Goal: Check status: Check status

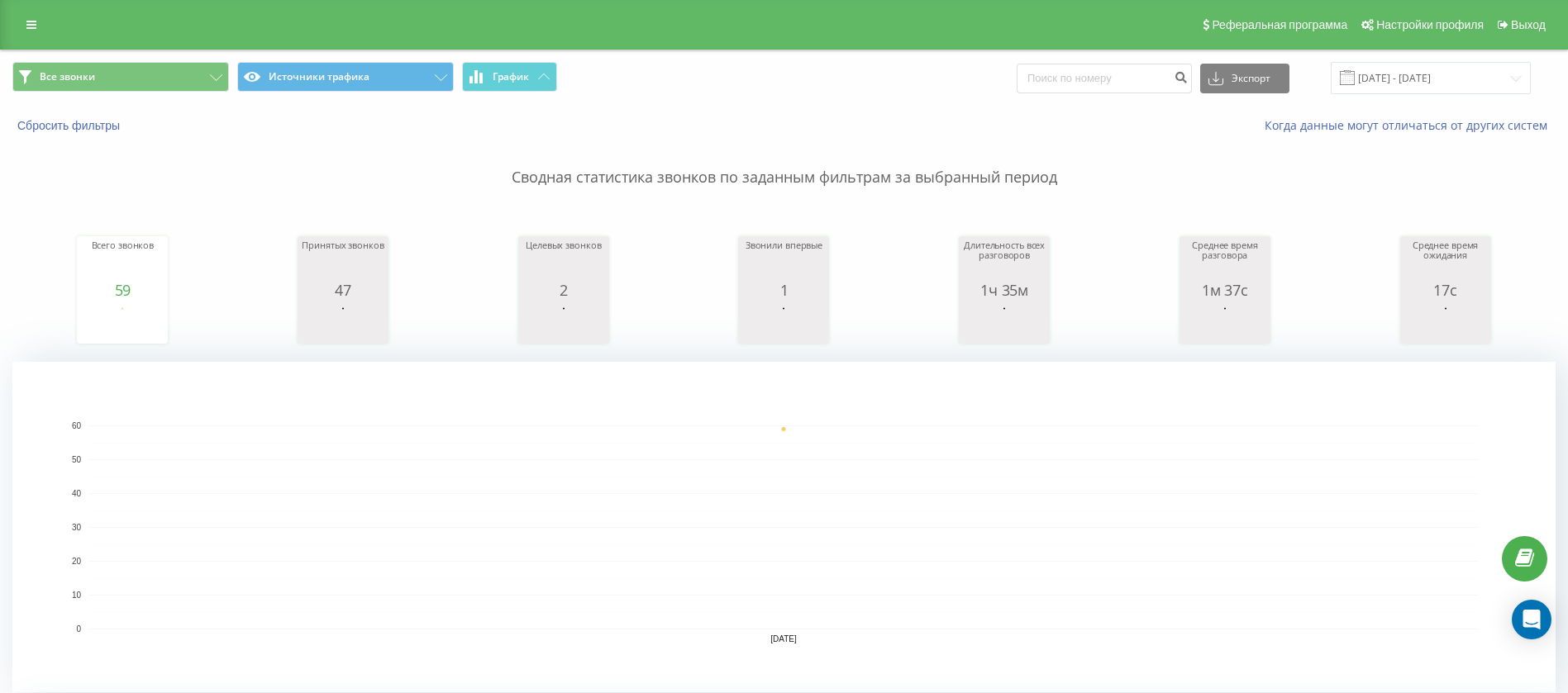
scroll to position [1, 0]
click at [34, 27] on icon at bounding box center [31, 24] width 10 height 12
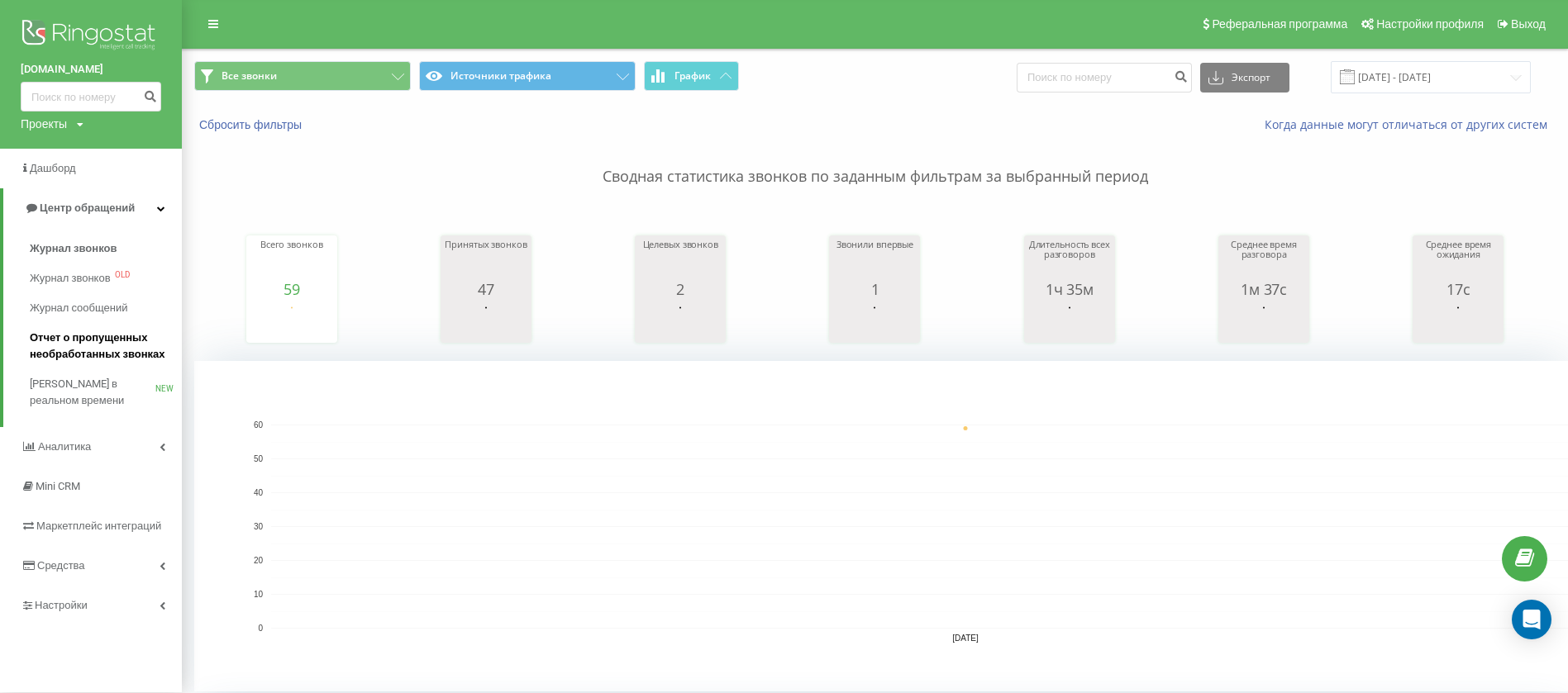
click at [93, 348] on span "Отчет о пропущенных необработанных звонках" at bounding box center [102, 346] width 143 height 33
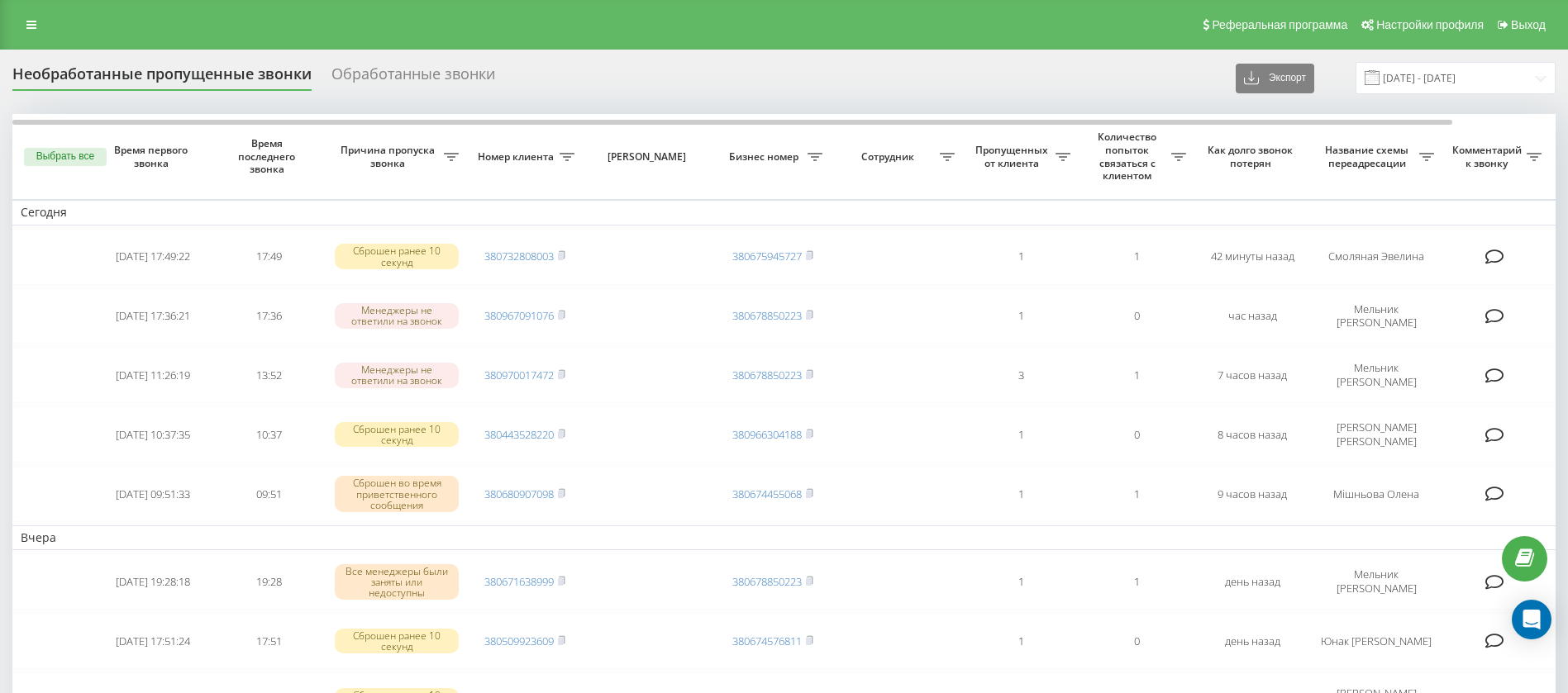
scroll to position [14, 0]
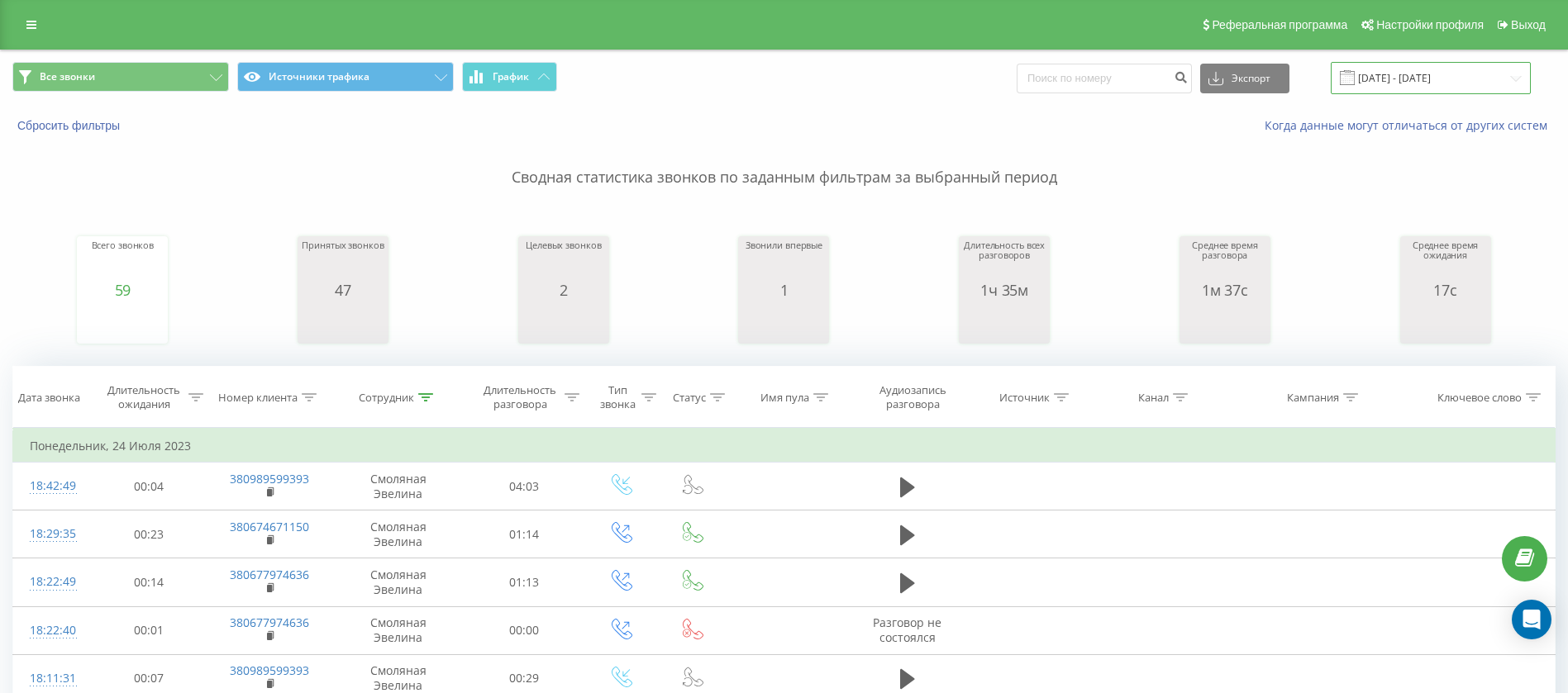
click at [1416, 83] on input "[DATE] - [DATE]" at bounding box center [1430, 78] width 200 height 33
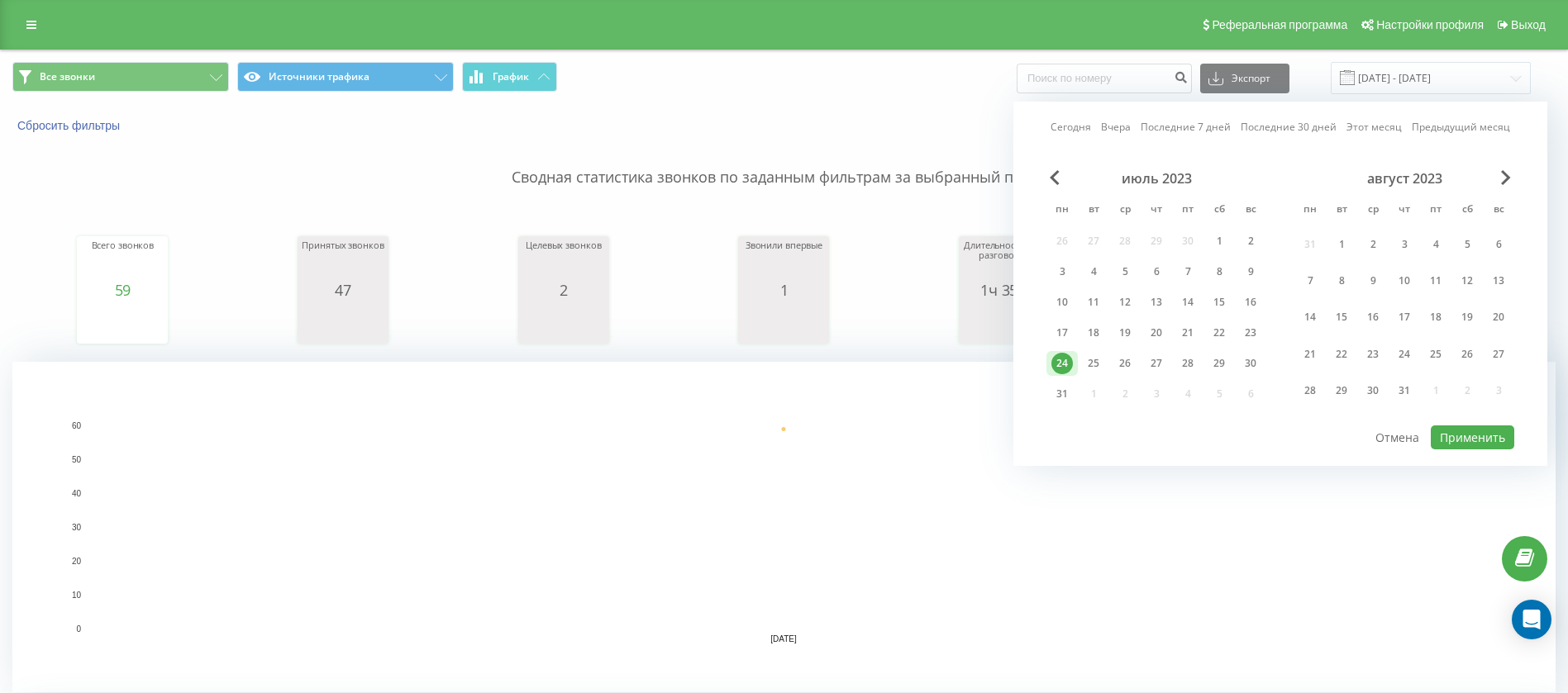
click at [1062, 125] on link "Сегодня" at bounding box center [1071, 126] width 41 height 15
drag, startPoint x: 1467, startPoint y: 436, endPoint x: 1525, endPoint y: 427, distance: 58.7
click at [1467, 438] on button "Применить" at bounding box center [1473, 437] width 83 height 24
type input "21.09.2025 - 21.09.2025"
